Goal: Information Seeking & Learning: Learn about a topic

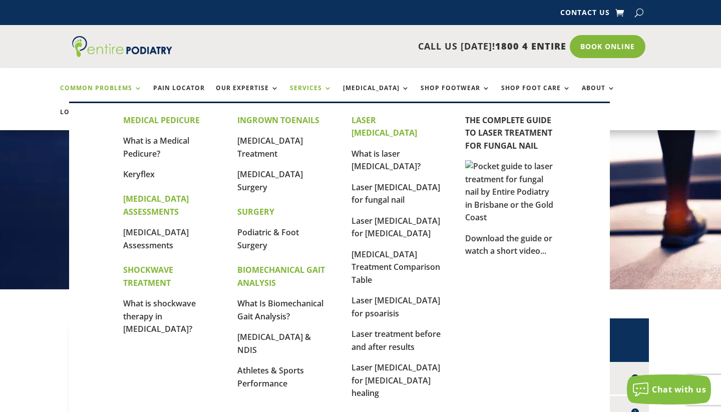
click at [313, 90] on link "Services" at bounding box center [311, 96] width 42 height 22
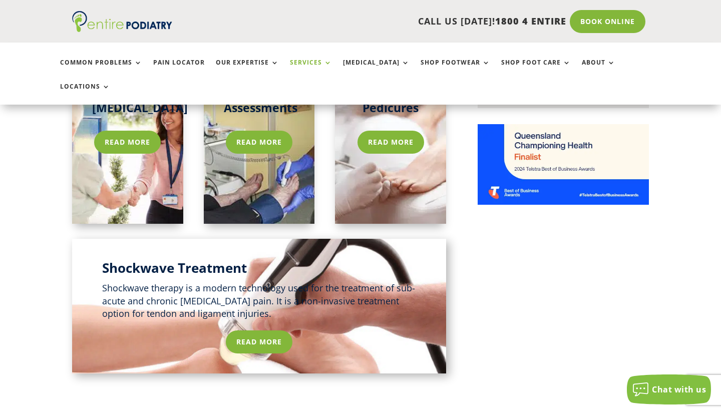
scroll to position [414, 0]
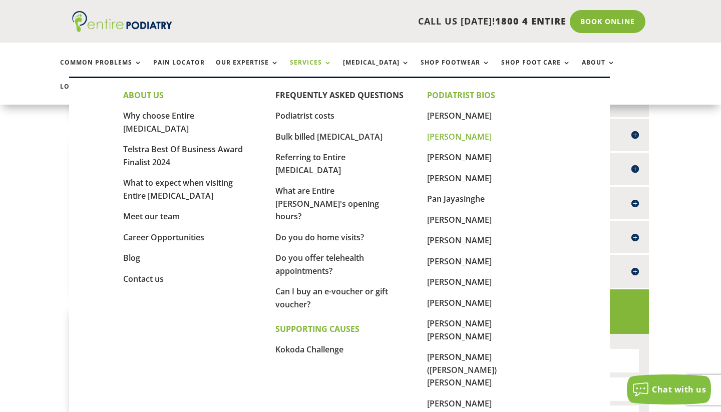
click at [454, 132] on link "[PERSON_NAME]" at bounding box center [459, 136] width 65 height 11
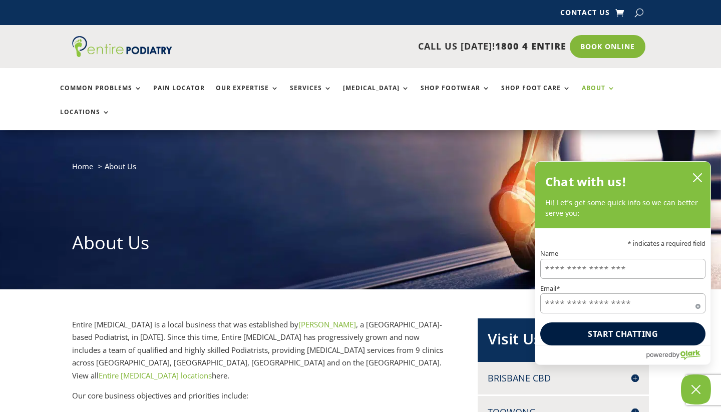
click at [582, 91] on link "About" at bounding box center [599, 96] width 34 height 22
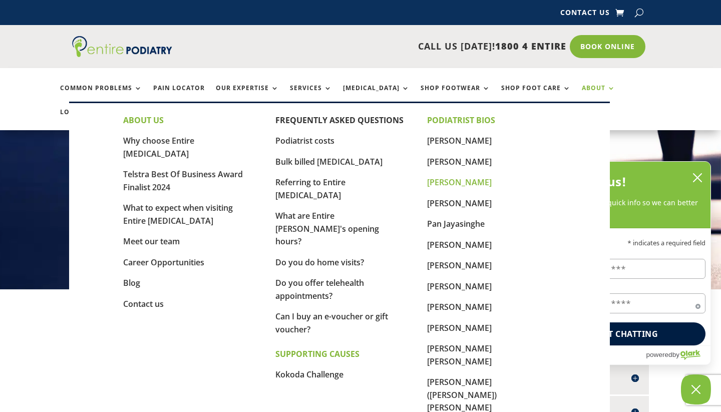
click at [467, 184] on link "[PERSON_NAME]" at bounding box center [459, 182] width 65 height 11
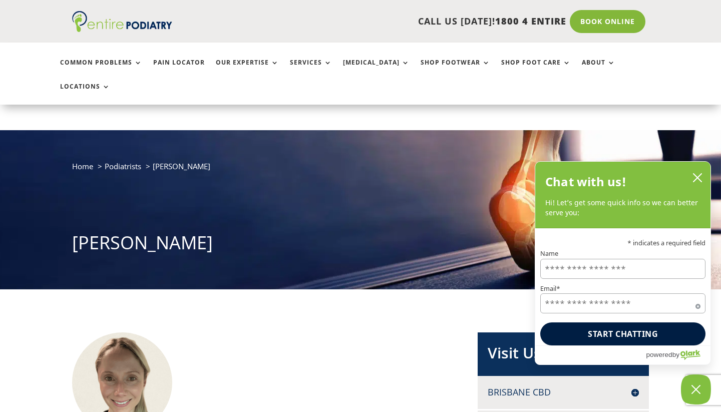
scroll to position [87, 0]
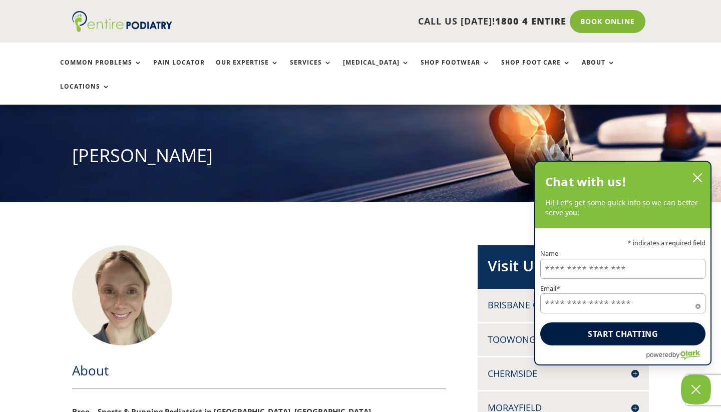
click at [697, 180] on icon "close chatbox" at bounding box center [697, 178] width 10 height 10
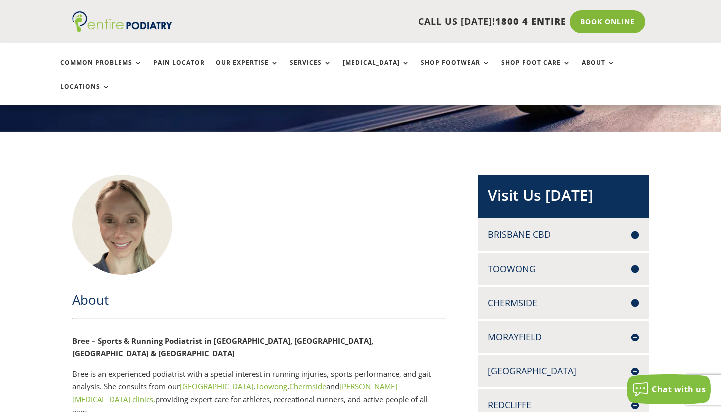
scroll to position [157, 0]
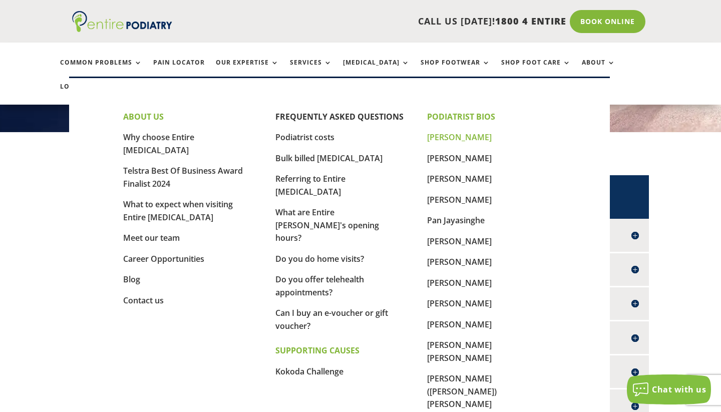
click at [448, 140] on link "[PERSON_NAME]" at bounding box center [459, 137] width 65 height 11
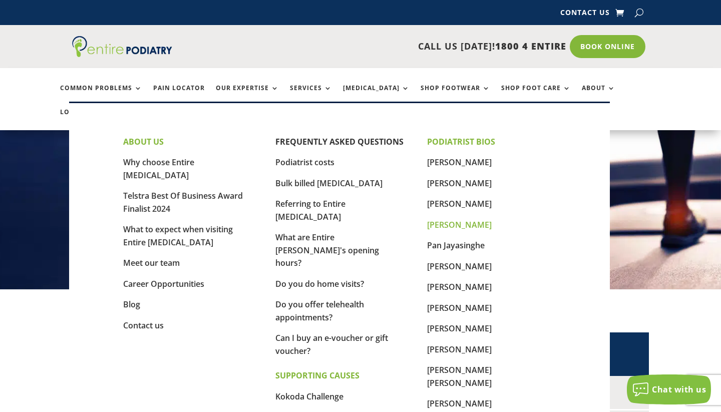
click at [483, 225] on link "[PERSON_NAME]" at bounding box center [459, 224] width 65 height 11
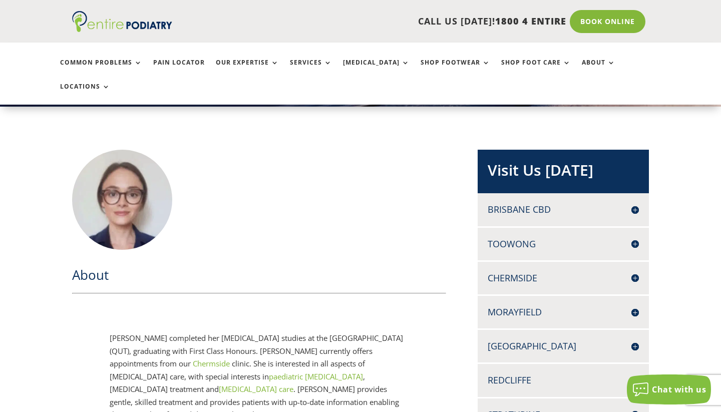
scroll to position [200, 0]
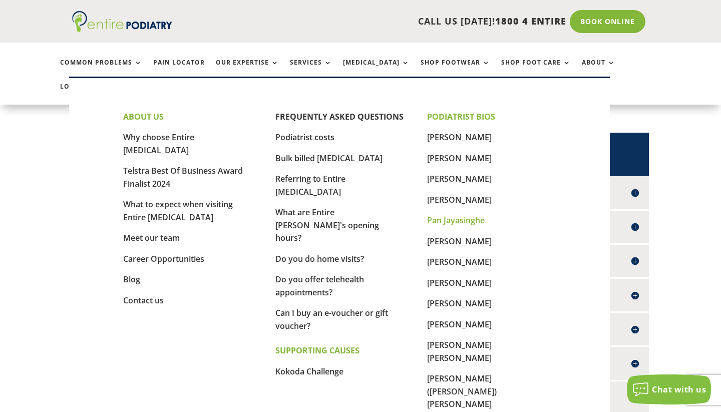
click at [466, 219] on link "Pan Jayasinghe" at bounding box center [456, 220] width 58 height 11
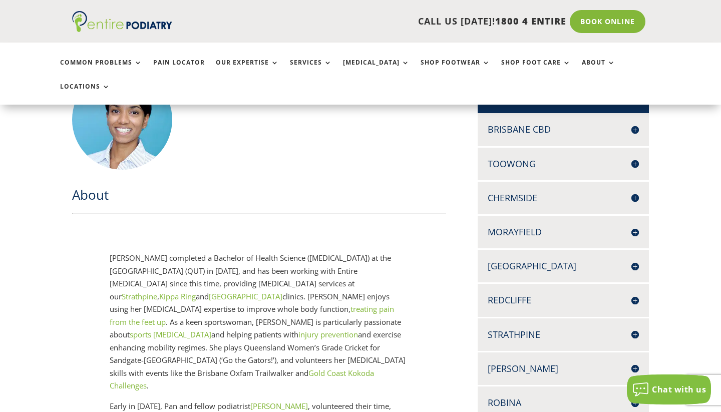
scroll to position [166, 0]
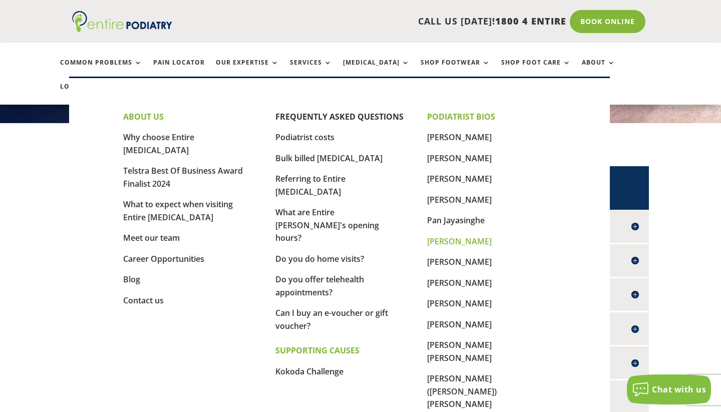
click at [450, 238] on link "[PERSON_NAME]" at bounding box center [459, 241] width 65 height 11
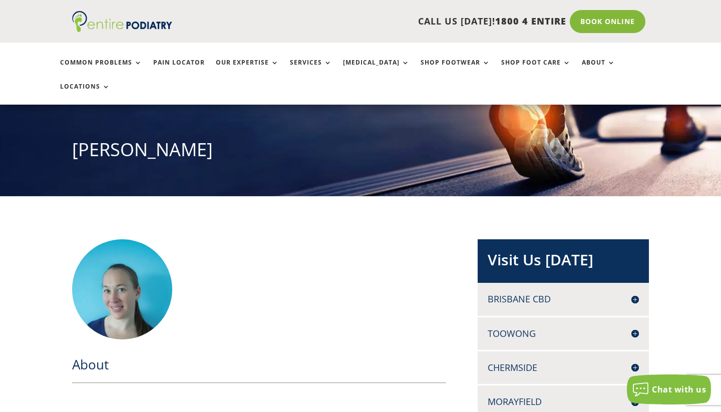
scroll to position [282, 0]
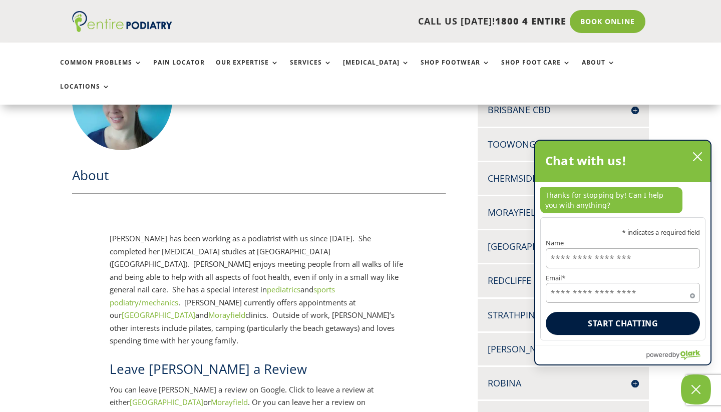
click at [696, 157] on icon "close chatbox" at bounding box center [697, 157] width 10 height 10
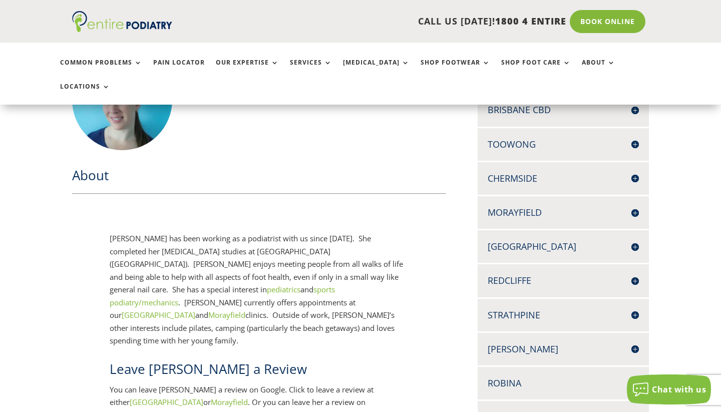
scroll to position [373, 0]
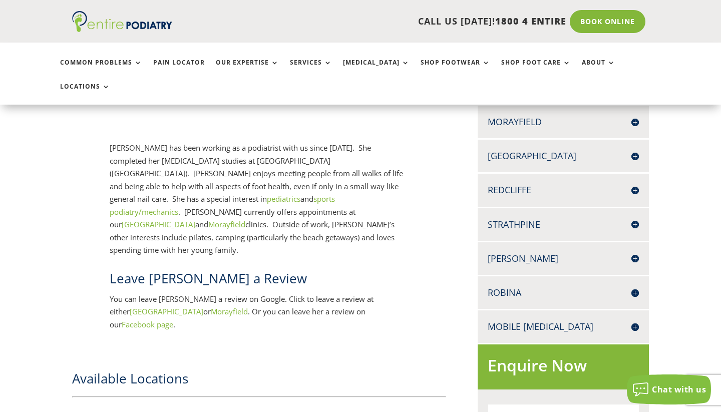
click at [632, 252] on h4 "[PERSON_NAME]" at bounding box center [563, 258] width 151 height 13
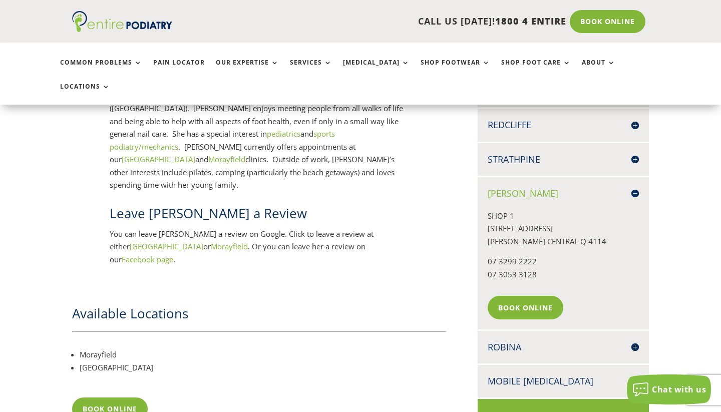
scroll to position [352, 0]
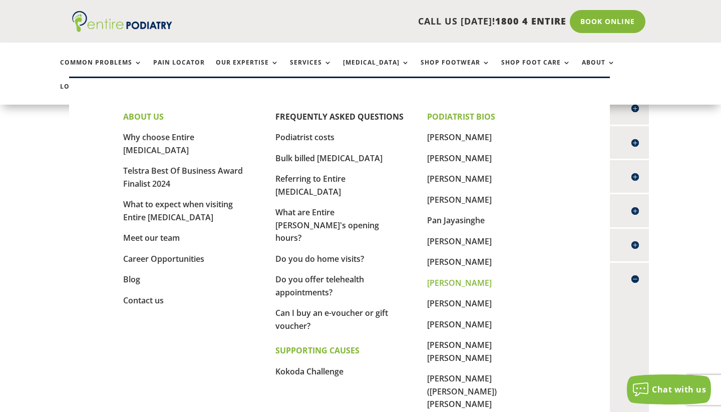
click at [454, 279] on link "[PERSON_NAME]" at bounding box center [459, 282] width 65 height 11
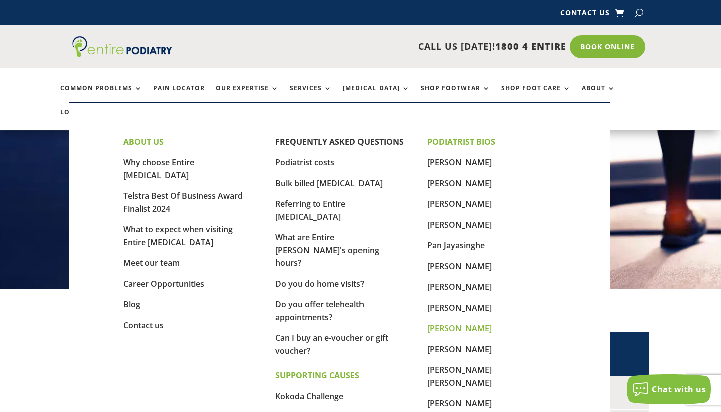
click at [463, 324] on link "[PERSON_NAME]" at bounding box center [459, 328] width 65 height 11
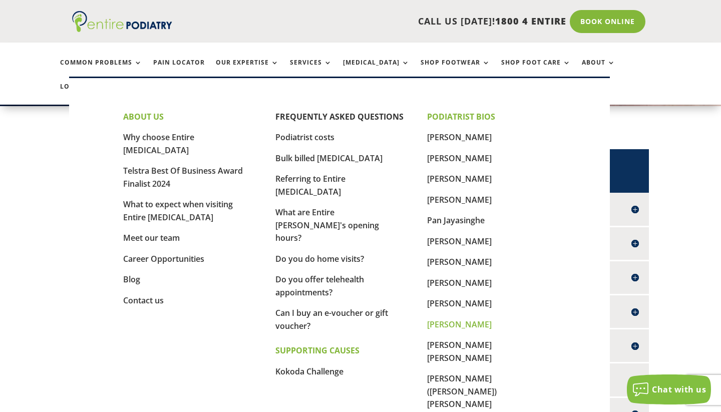
click at [462, 326] on link "[PERSON_NAME]" at bounding box center [459, 324] width 65 height 11
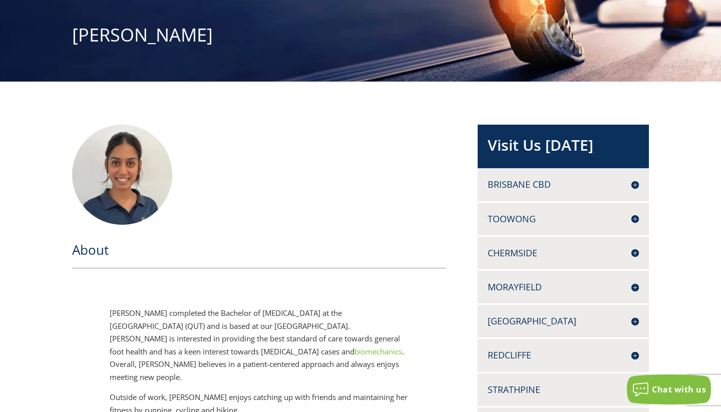
scroll to position [10, 0]
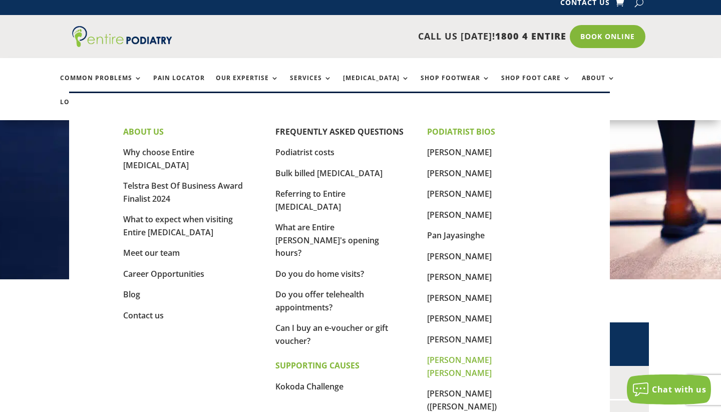
click at [465, 356] on link "[PERSON_NAME] [PERSON_NAME]" at bounding box center [459, 366] width 65 height 24
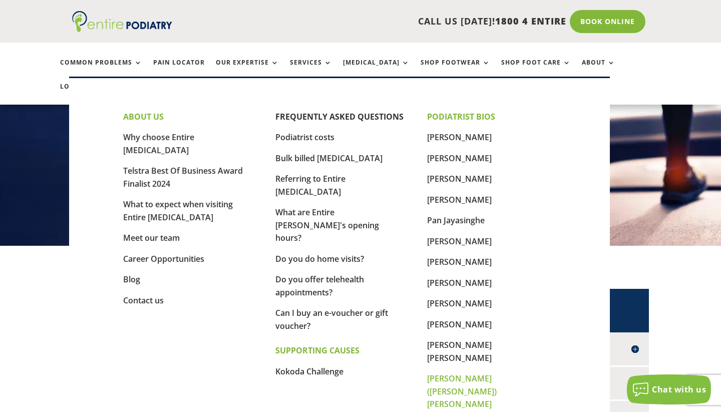
click at [453, 373] on link "[PERSON_NAME] ([PERSON_NAME]) [PERSON_NAME]" at bounding box center [462, 391] width 70 height 37
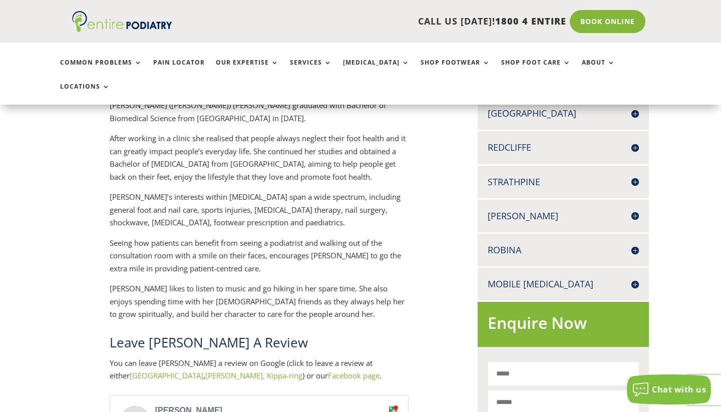
scroll to position [190, 0]
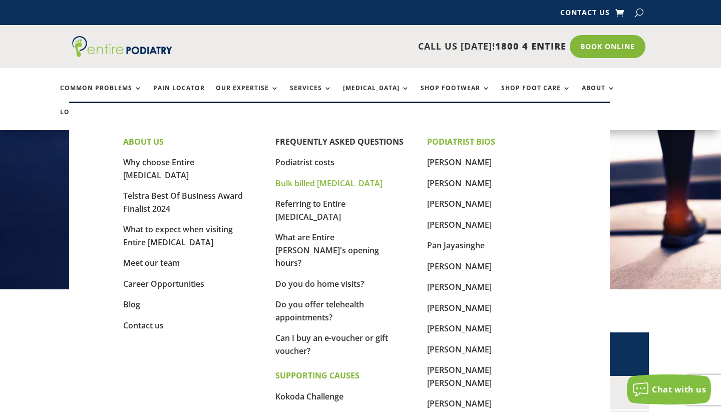
click at [338, 183] on link "Bulk billed [MEDICAL_DATA]" at bounding box center [328, 183] width 107 height 11
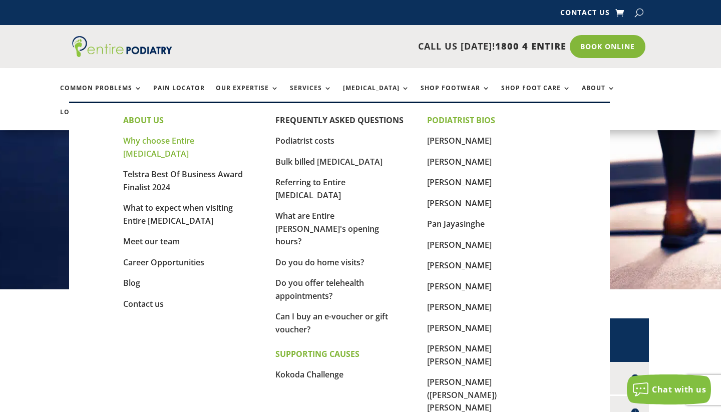
click at [171, 139] on link "Why choose Entire [MEDICAL_DATA]" at bounding box center [158, 147] width 71 height 24
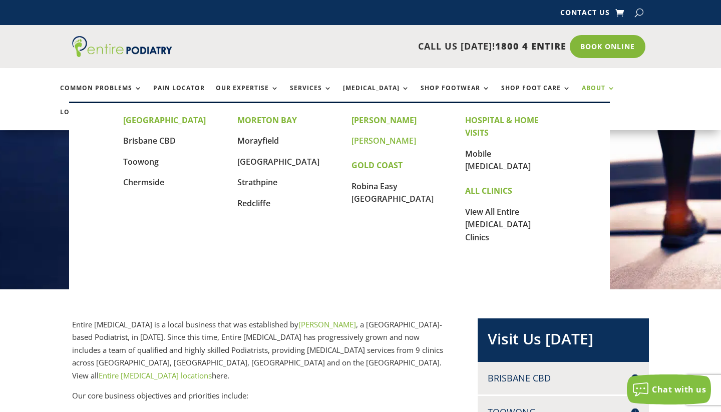
click at [367, 140] on link "[PERSON_NAME]" at bounding box center [383, 140] width 65 height 11
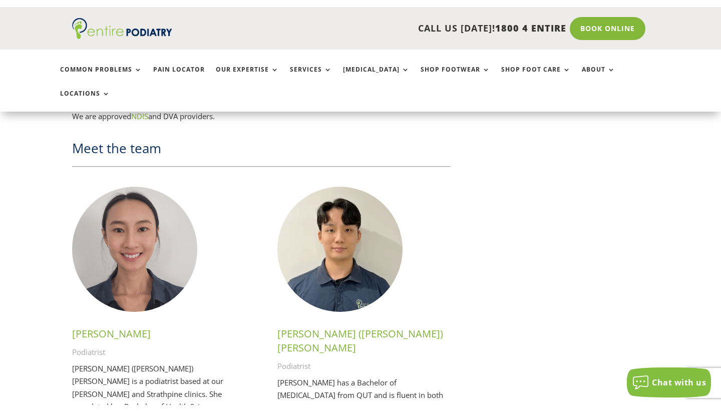
scroll to position [1914, 0]
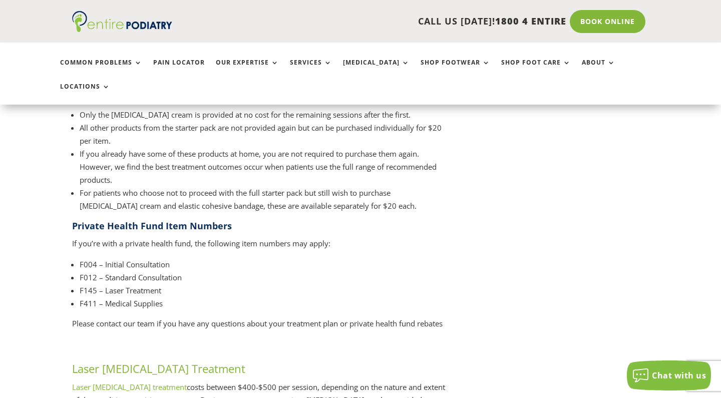
scroll to position [1007, 0]
